Goal: Task Accomplishment & Management: Manage account settings

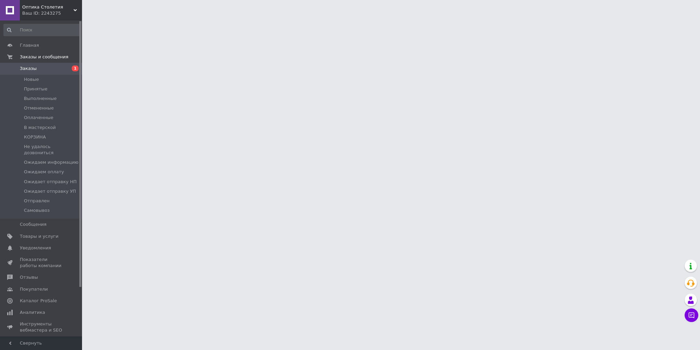
click at [69, 10] on div "Ваш ID: 2243275" at bounding box center [52, 13] width 60 height 6
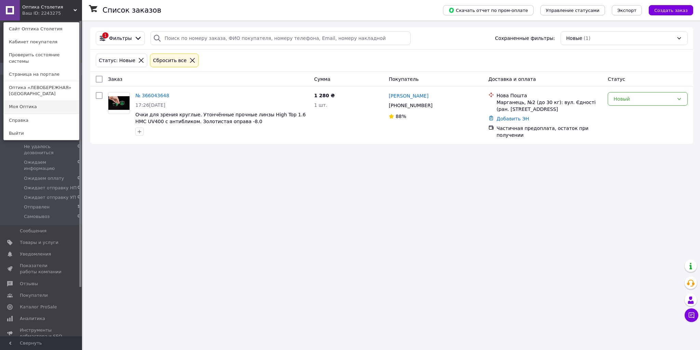
click at [51, 100] on link "Моя Оптика" at bounding box center [41, 106] width 75 height 13
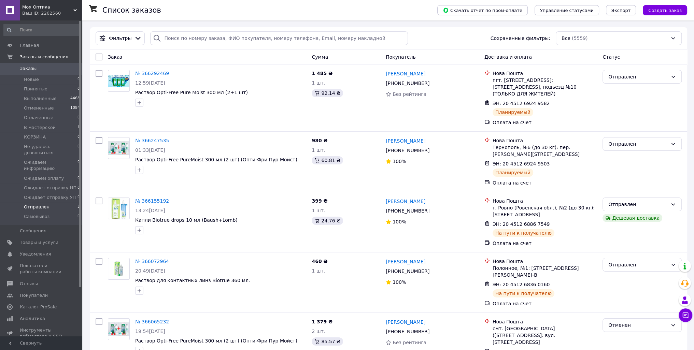
click at [54, 203] on li "Отправлен 5" at bounding box center [42, 208] width 84 height 10
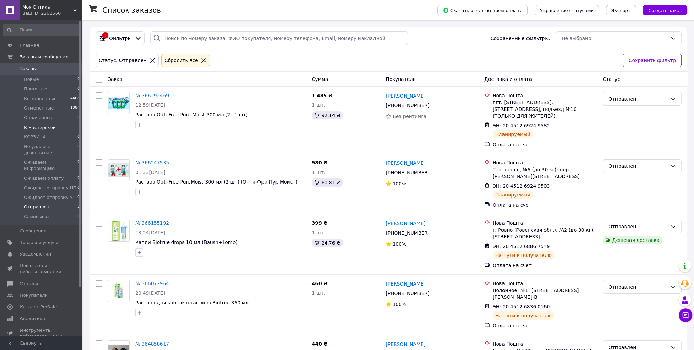
click at [49, 125] on span "В мастерской" at bounding box center [40, 128] width 32 height 6
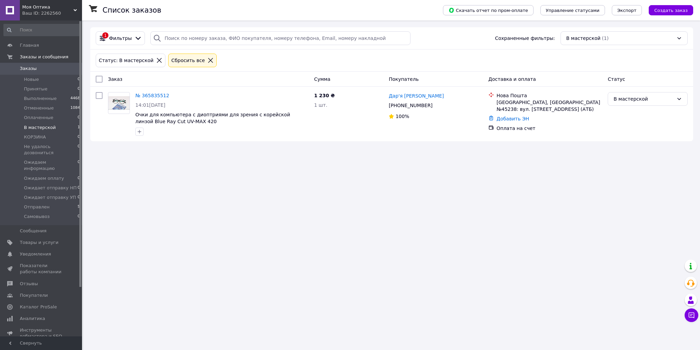
click at [42, 8] on span "Моя Оптика" at bounding box center [47, 7] width 51 height 6
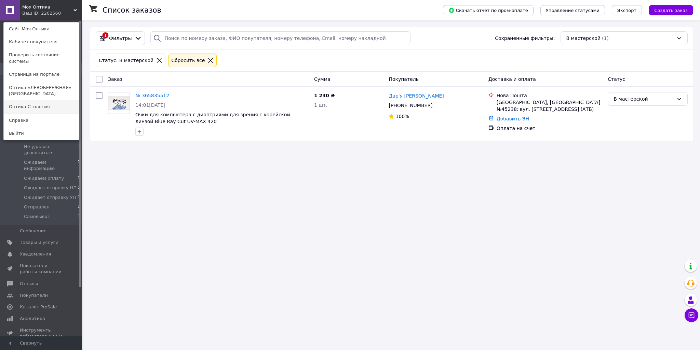
click at [36, 100] on link "Оптика Столетия" at bounding box center [41, 106] width 75 height 13
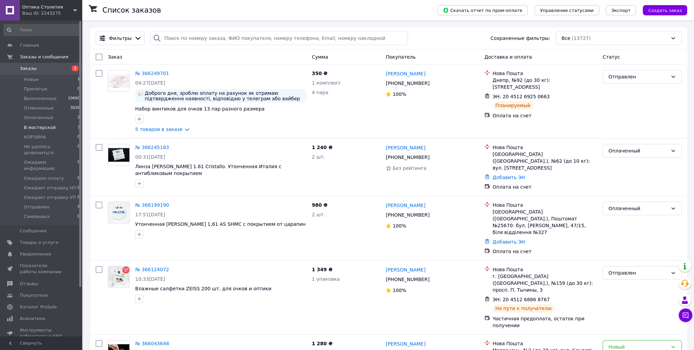
click at [45, 124] on li "В мастерской 3" at bounding box center [42, 128] width 84 height 10
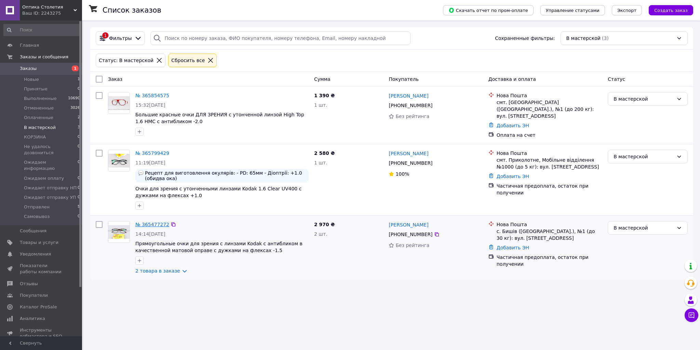
click at [148, 224] on link "№ 365477272" at bounding box center [152, 224] width 34 height 5
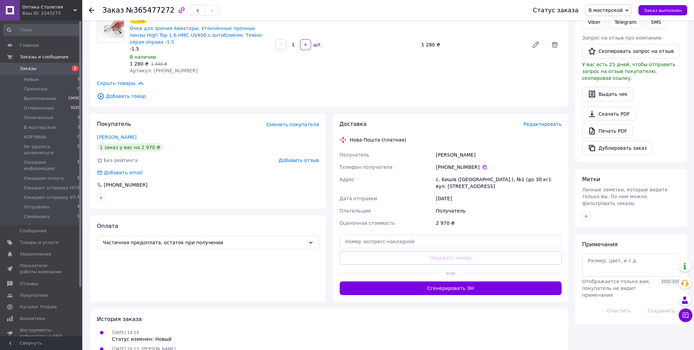
scroll to position [142, 0]
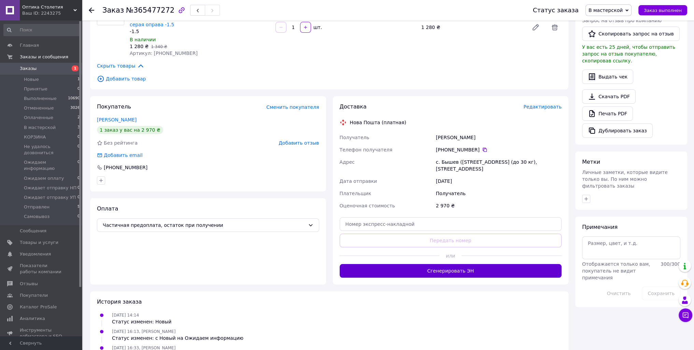
click at [494, 264] on button "Сгенерировать ЭН" at bounding box center [451, 271] width 222 height 14
click at [615, 11] on span "В мастерской" at bounding box center [606, 10] width 34 height 5
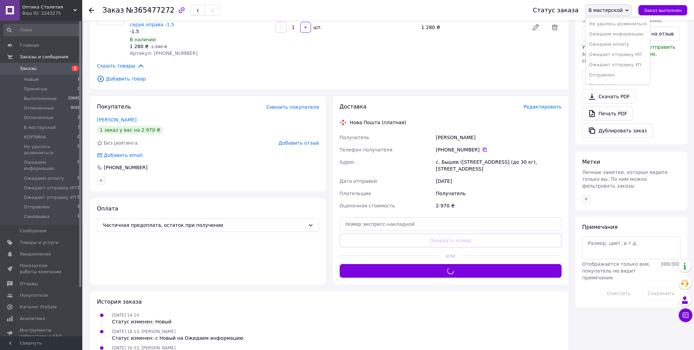
scroll to position [59, 0]
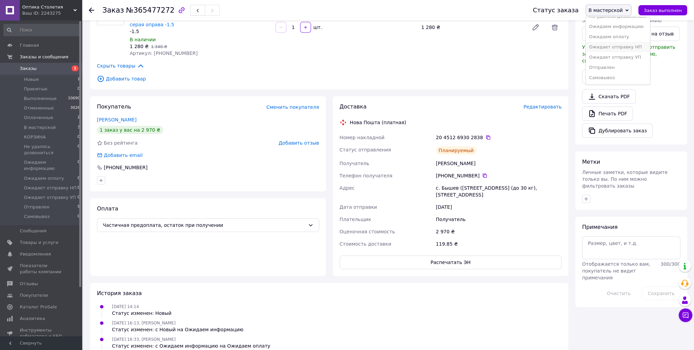
click at [625, 48] on li "Ожидает отправку НП" at bounding box center [618, 47] width 64 height 10
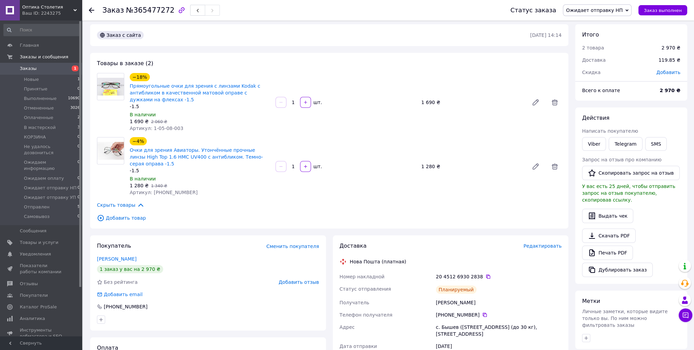
scroll to position [0, 0]
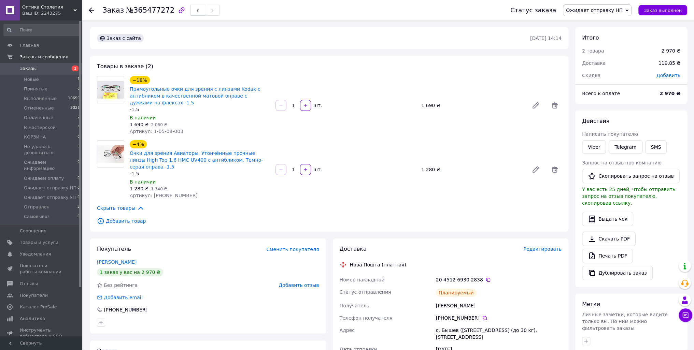
click at [610, 14] on span "Ожидает отправку НП" at bounding box center [597, 10] width 69 height 12
click at [624, 68] on li "Отправлен" at bounding box center [598, 68] width 68 height 10
